Goal: Entertainment & Leisure: Consume media (video, audio)

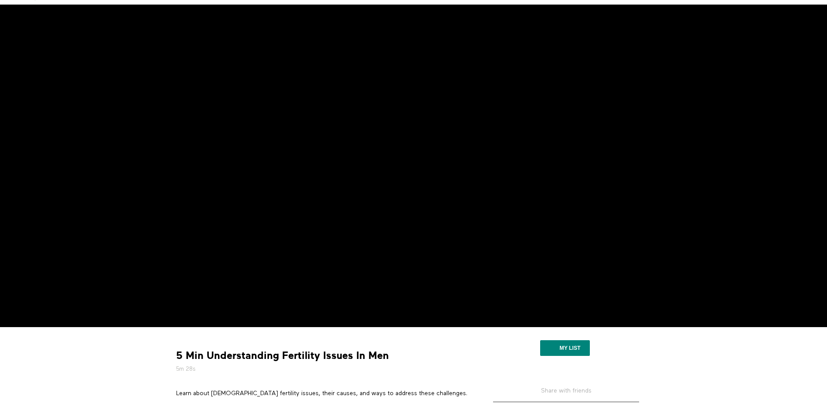
scroll to position [44, 0]
